Goal: Obtain resource: Download file/media

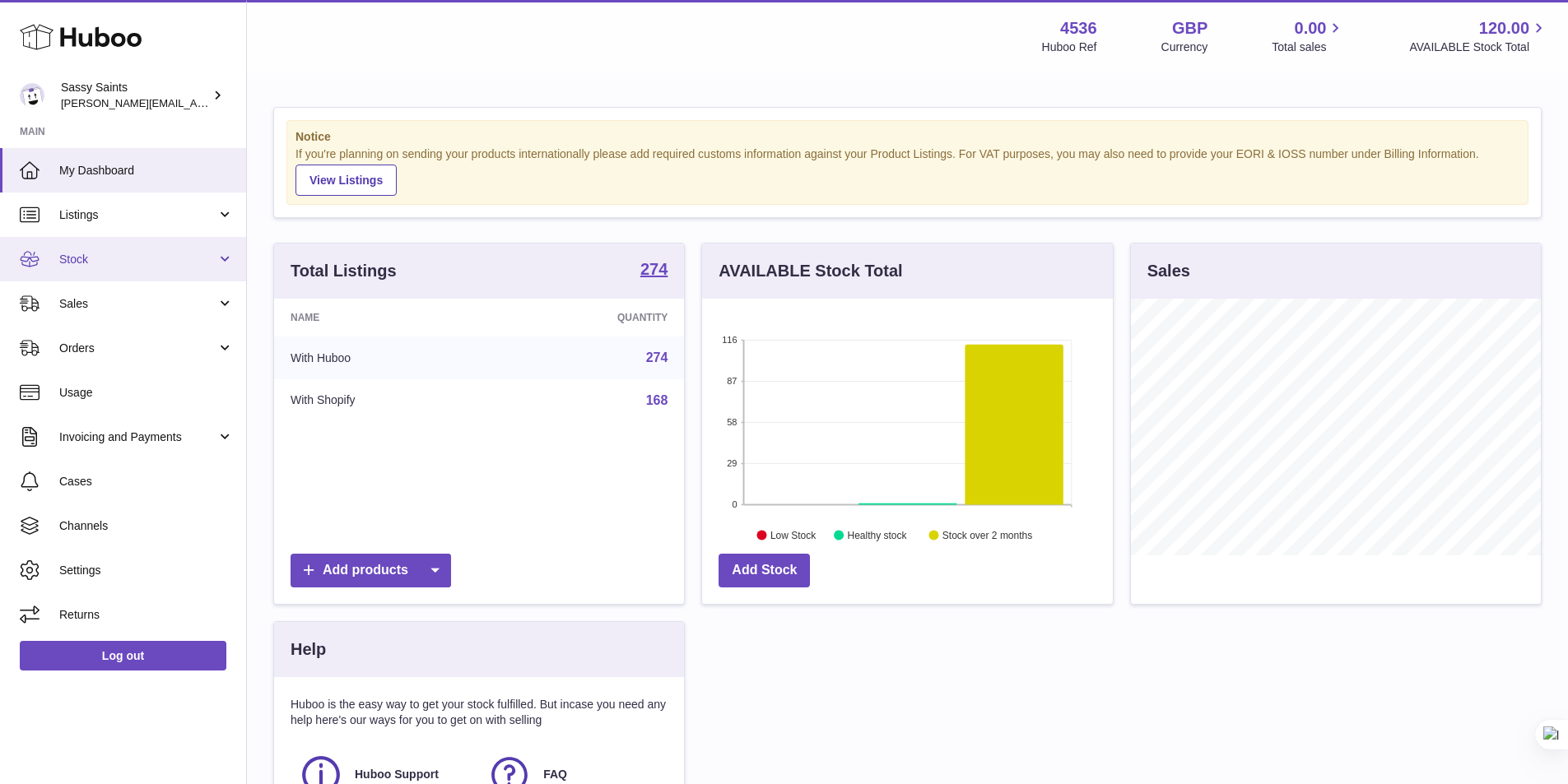
scroll to position [822296, 822605]
click at [103, 255] on span "Stock" at bounding box center [137, 260] width 157 height 16
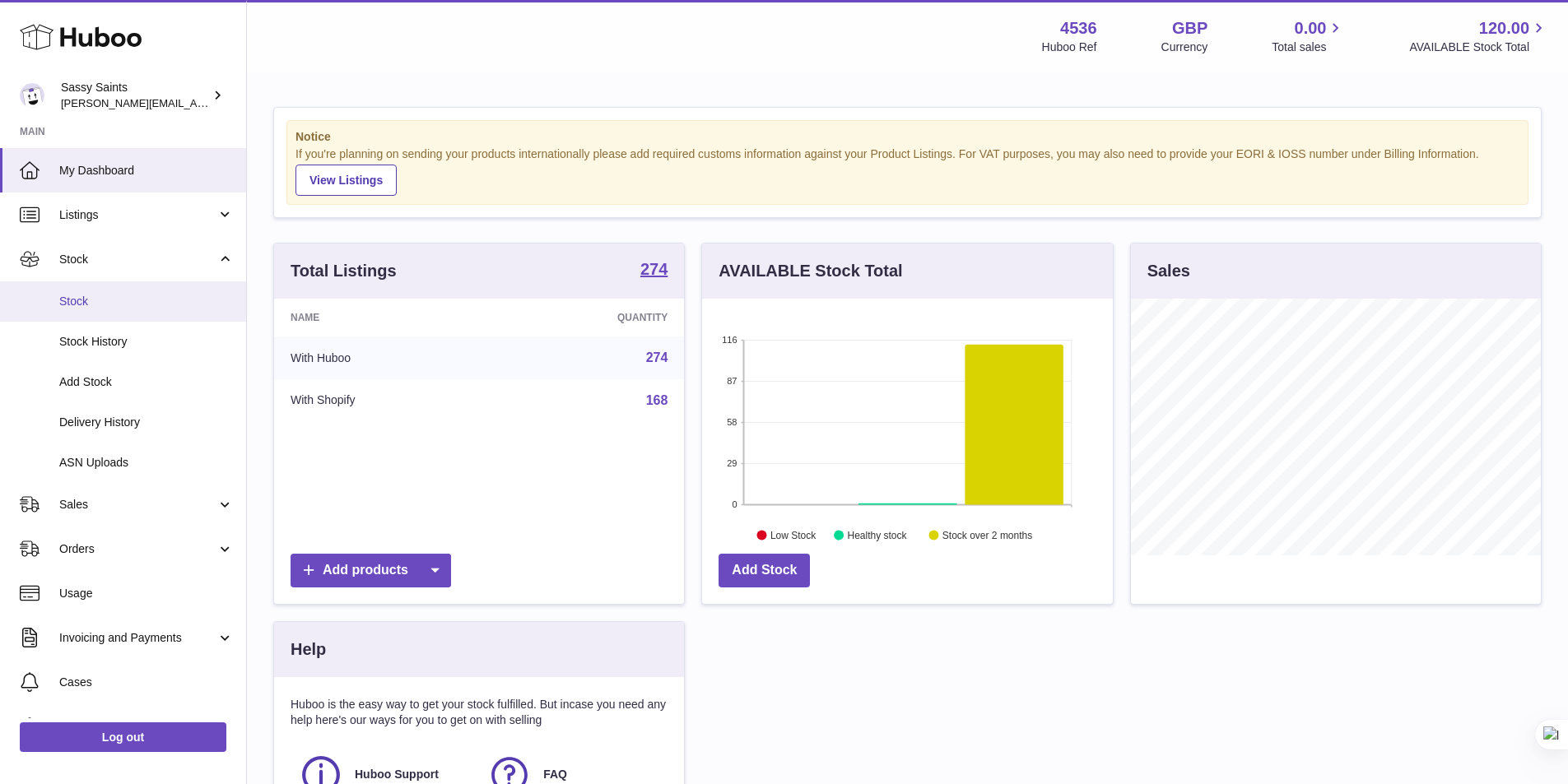
click at [106, 298] on span "Stock" at bounding box center [146, 301] width 175 height 16
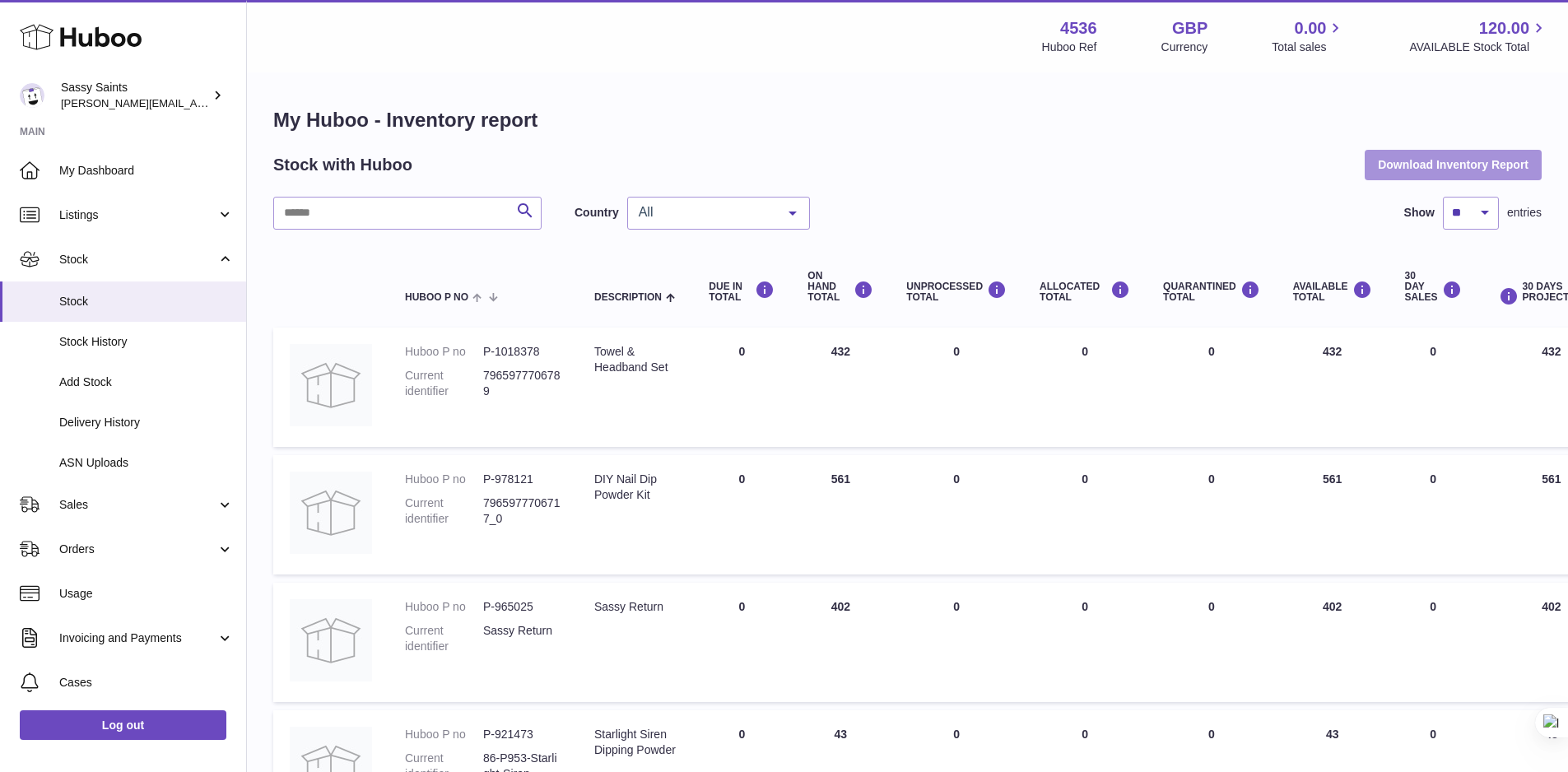
click at [1403, 161] on button "Download Inventory Report" at bounding box center [1453, 165] width 177 height 30
